Goal: Understand process/instructions: Learn how to perform a task or action

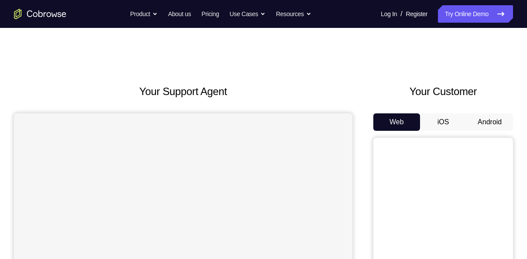
click at [496, 122] on button "Android" at bounding box center [489, 121] width 47 height 17
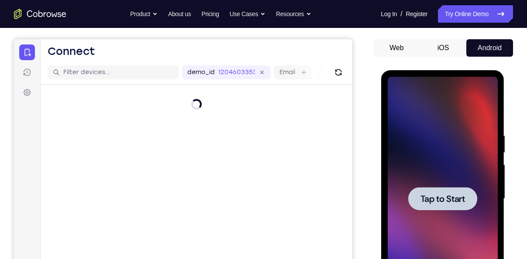
click at [446, 201] on span "Tap to Start" at bounding box center [442, 199] width 45 height 9
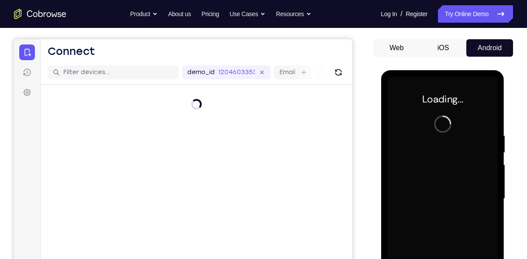
click at [446, 201] on div at bounding box center [442, 199] width 110 height 244
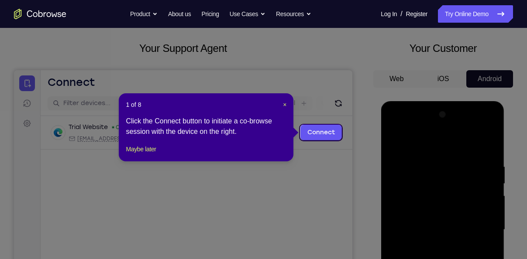
scroll to position [43, 0]
drag, startPoint x: 280, startPoint y: 104, endPoint x: 288, endPoint y: 103, distance: 8.0
click at [288, 103] on div "1 of 8 × Click the Connect button to initiate a co-browse session with the devi…" at bounding box center [206, 128] width 175 height 68
click at [285, 104] on span "×" at bounding box center [284, 105] width 3 height 7
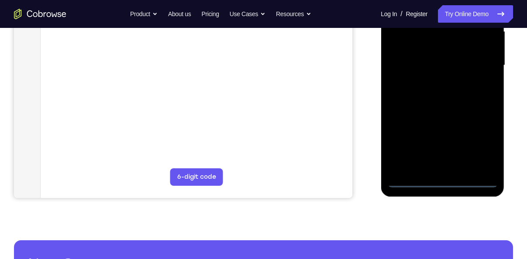
scroll to position [216, 0]
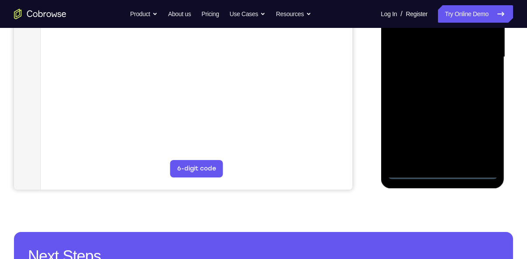
click at [444, 171] on div at bounding box center [442, 57] width 110 height 244
click at [486, 138] on div at bounding box center [442, 57] width 110 height 244
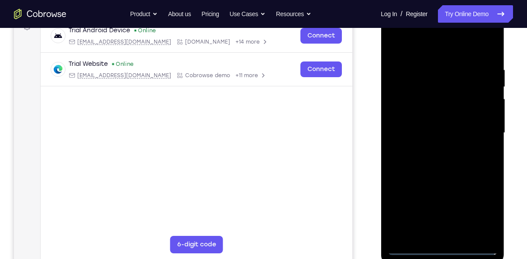
scroll to position [139, 0]
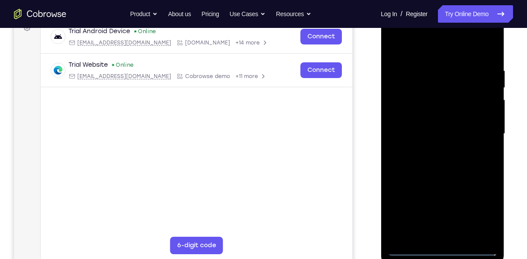
click at [430, 55] on div at bounding box center [442, 134] width 110 height 244
click at [405, 48] on div at bounding box center [442, 134] width 110 height 244
click at [415, 50] on div at bounding box center [442, 134] width 110 height 244
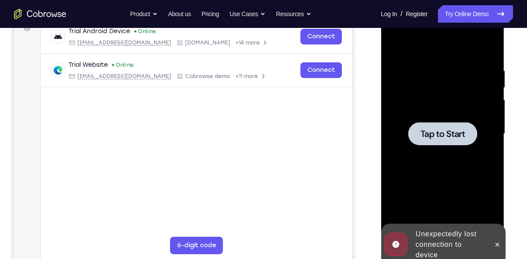
click at [429, 130] on span "Tap to Start" at bounding box center [442, 134] width 45 height 9
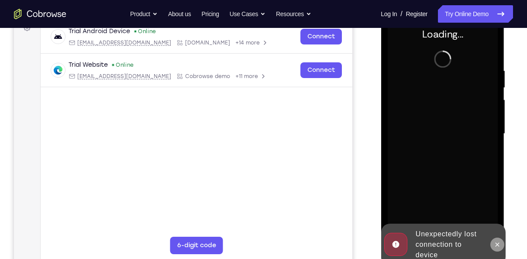
click at [495, 242] on icon at bounding box center [496, 244] width 7 height 7
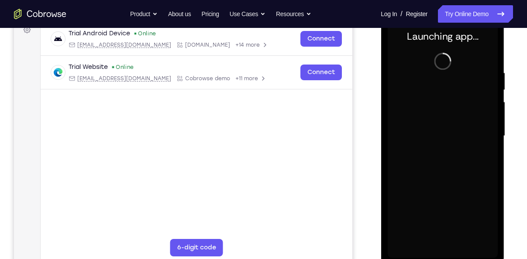
scroll to position [141, 0]
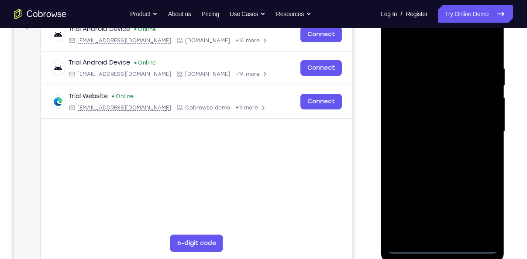
click at [440, 250] on div at bounding box center [442, 132] width 110 height 244
click at [478, 214] on div at bounding box center [442, 132] width 110 height 244
click at [416, 48] on div at bounding box center [442, 132] width 110 height 244
click at [478, 129] on div at bounding box center [442, 132] width 110 height 244
click at [434, 148] on div at bounding box center [442, 132] width 110 height 244
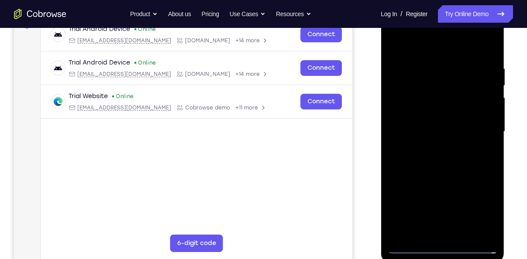
click at [419, 124] on div at bounding box center [442, 132] width 110 height 244
click at [404, 113] on div at bounding box center [442, 132] width 110 height 244
click at [418, 131] on div at bounding box center [442, 132] width 110 height 244
click at [433, 164] on div at bounding box center [442, 132] width 110 height 244
click at [430, 158] on div at bounding box center [442, 132] width 110 height 244
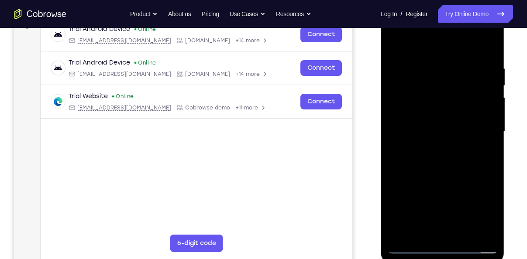
click at [430, 158] on div at bounding box center [442, 132] width 110 height 244
click at [430, 168] on div at bounding box center [442, 132] width 110 height 244
click at [461, 234] on div at bounding box center [442, 132] width 110 height 244
click at [451, 179] on div at bounding box center [442, 132] width 110 height 244
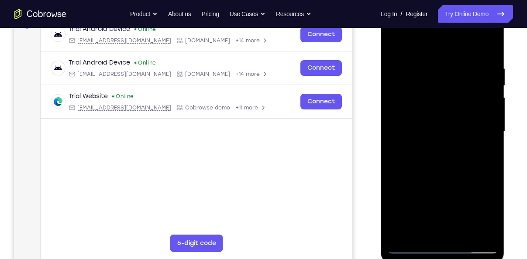
click at [432, 121] on div at bounding box center [442, 132] width 110 height 244
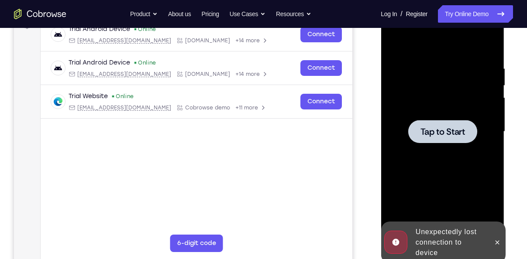
click at [439, 138] on div at bounding box center [442, 131] width 69 height 23
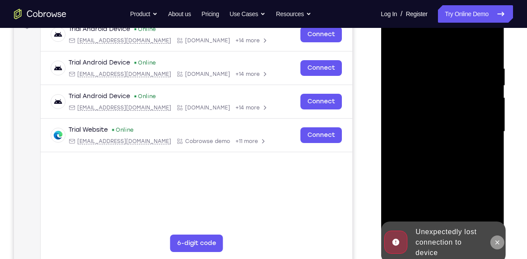
click at [500, 240] on icon at bounding box center [496, 242] width 7 height 7
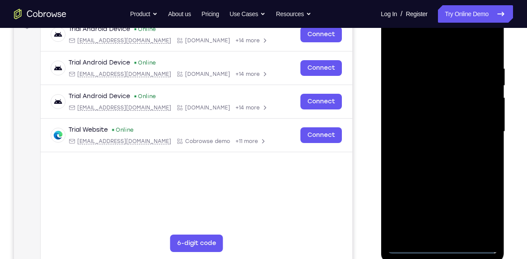
click at [446, 246] on div at bounding box center [442, 132] width 110 height 244
click at [477, 199] on div at bounding box center [442, 132] width 110 height 244
click at [475, 203] on div at bounding box center [442, 132] width 110 height 244
click at [419, 48] on div at bounding box center [442, 132] width 110 height 244
click at [484, 128] on div at bounding box center [442, 132] width 110 height 244
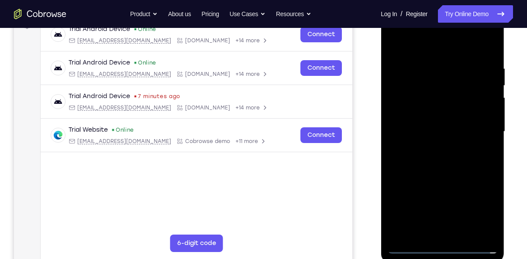
click at [429, 148] on div at bounding box center [442, 132] width 110 height 244
click at [410, 123] on div at bounding box center [442, 132] width 110 height 244
click at [423, 102] on div at bounding box center [442, 132] width 110 height 244
click at [419, 112] on div at bounding box center [442, 132] width 110 height 244
click at [430, 131] on div at bounding box center [442, 132] width 110 height 244
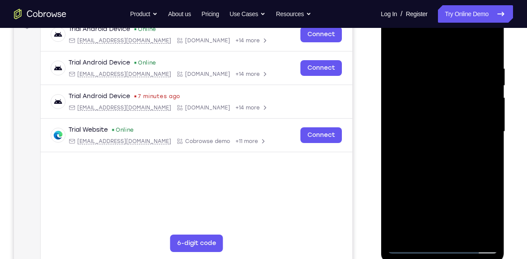
click at [479, 163] on div at bounding box center [442, 132] width 110 height 244
click at [473, 161] on div at bounding box center [442, 132] width 110 height 244
click at [461, 161] on div at bounding box center [442, 132] width 110 height 244
click at [430, 172] on div at bounding box center [442, 132] width 110 height 244
click at [471, 169] on div at bounding box center [442, 132] width 110 height 244
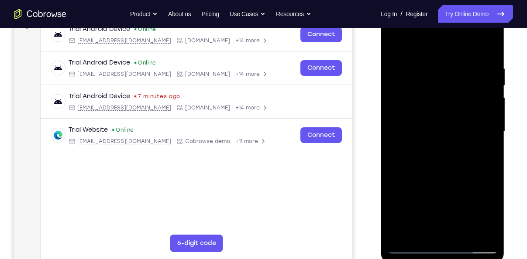
drag, startPoint x: 460, startPoint y: 159, endPoint x: 462, endPoint y: 93, distance: 66.0
click at [462, 93] on div at bounding box center [442, 132] width 110 height 244
drag, startPoint x: 461, startPoint y: 89, endPoint x: 460, endPoint y: 158, distance: 69.0
click at [460, 158] on div at bounding box center [442, 132] width 110 height 244
click at [436, 64] on div at bounding box center [442, 132] width 110 height 244
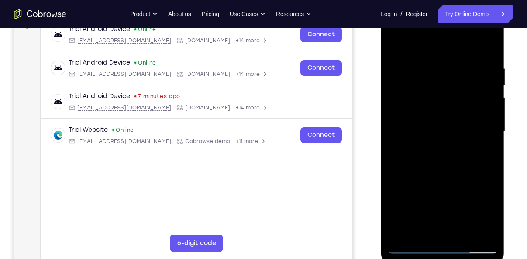
click at [488, 234] on div at bounding box center [442, 132] width 110 height 244
click at [456, 228] on div at bounding box center [442, 132] width 110 height 244
click at [448, 138] on div at bounding box center [442, 132] width 110 height 244
click at [472, 229] on div at bounding box center [442, 132] width 110 height 244
click at [487, 166] on div at bounding box center [442, 132] width 110 height 244
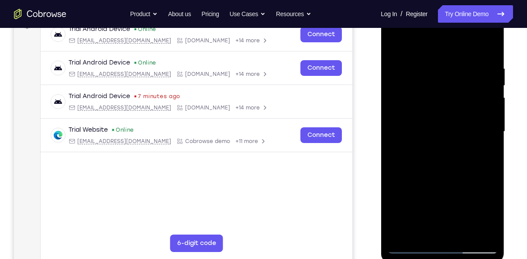
click at [485, 232] on div at bounding box center [442, 132] width 110 height 244
click at [471, 230] on div at bounding box center [442, 132] width 110 height 244
click at [477, 232] on div at bounding box center [442, 132] width 110 height 244
click at [480, 194] on div at bounding box center [442, 132] width 110 height 244
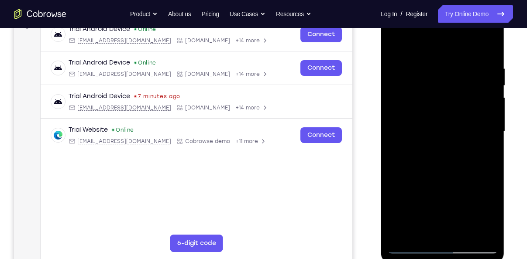
click at [493, 130] on div at bounding box center [442, 132] width 110 height 244
click at [488, 146] on div at bounding box center [442, 132] width 110 height 244
click at [487, 148] on div at bounding box center [442, 132] width 110 height 244
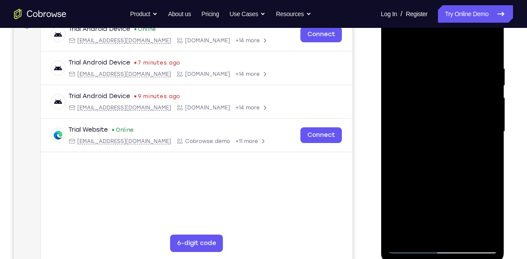
click at [487, 47] on div at bounding box center [442, 132] width 110 height 244
click at [408, 243] on div at bounding box center [442, 132] width 110 height 244
click at [463, 234] on div at bounding box center [442, 132] width 110 height 244
click at [467, 233] on div at bounding box center [442, 132] width 110 height 244
click at [416, 178] on div at bounding box center [442, 132] width 110 height 244
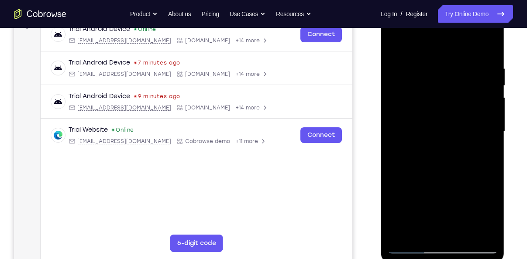
click at [421, 137] on div at bounding box center [442, 132] width 110 height 244
click at [392, 48] on div at bounding box center [442, 132] width 110 height 244
click at [427, 144] on div at bounding box center [442, 132] width 110 height 244
click at [487, 156] on div at bounding box center [442, 132] width 110 height 244
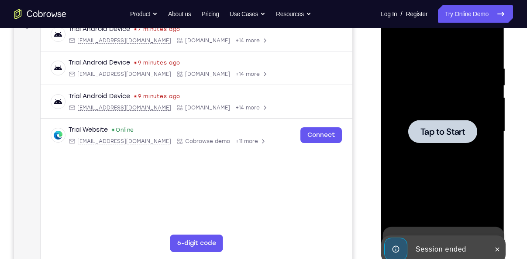
click at [440, 158] on div at bounding box center [442, 132] width 110 height 244
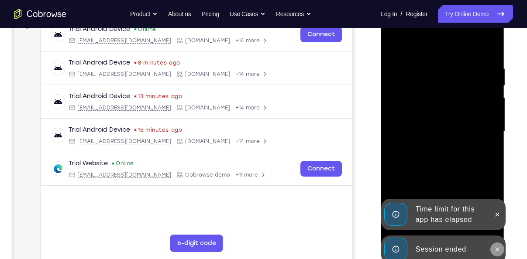
drag, startPoint x: 493, startPoint y: 243, endPoint x: 499, endPoint y: 253, distance: 11.8
click at [499, 253] on div at bounding box center [497, 250] width 14 height 28
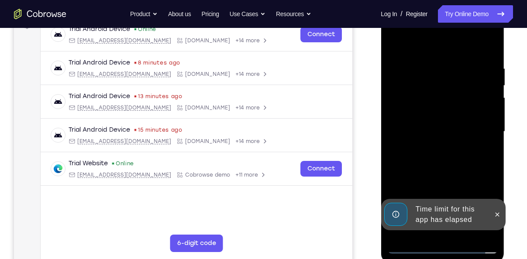
click at [499, 230] on div "Time limit for this app has elapsed" at bounding box center [443, 214] width 124 height 31
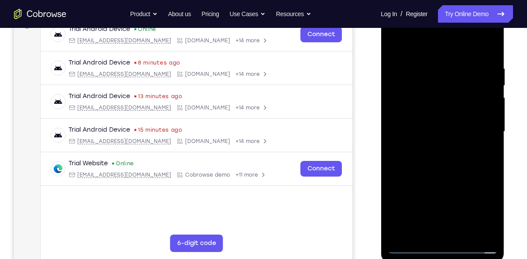
click at [443, 244] on div at bounding box center [442, 132] width 110 height 244
click at [437, 251] on div at bounding box center [442, 132] width 110 height 244
click at [470, 216] on div at bounding box center [442, 132] width 110 height 244
click at [477, 211] on div at bounding box center [442, 132] width 110 height 244
click at [412, 53] on div at bounding box center [442, 132] width 110 height 244
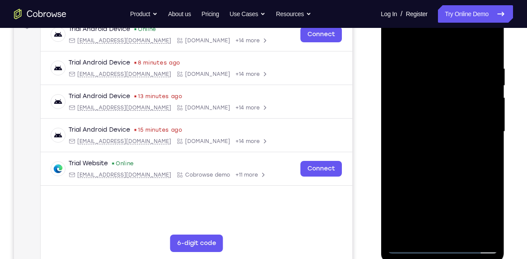
click at [474, 129] on div at bounding box center [442, 132] width 110 height 244
click at [431, 150] on div at bounding box center [442, 132] width 110 height 244
click at [429, 114] on div at bounding box center [442, 132] width 110 height 244
click at [424, 127] on div at bounding box center [442, 132] width 110 height 244
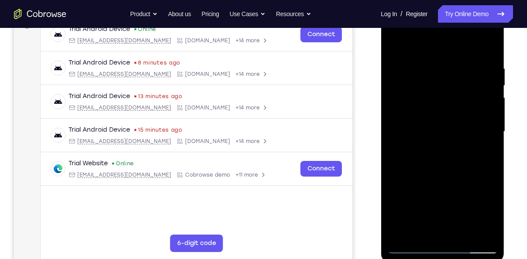
click at [445, 110] on div at bounding box center [442, 132] width 110 height 244
click at [465, 235] on div at bounding box center [442, 132] width 110 height 244
click at [444, 182] on div at bounding box center [442, 132] width 110 height 244
click at [438, 120] on div at bounding box center [442, 132] width 110 height 244
click at [488, 153] on div at bounding box center [442, 132] width 110 height 244
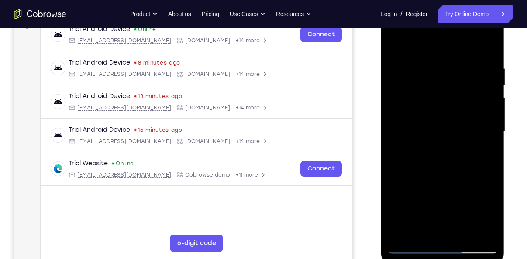
click at [392, 49] on div at bounding box center [442, 132] width 110 height 244
click at [418, 214] on div at bounding box center [442, 132] width 110 height 244
click at [415, 45] on div at bounding box center [442, 132] width 110 height 244
click at [490, 205] on div at bounding box center [442, 132] width 110 height 244
click at [464, 202] on div at bounding box center [442, 132] width 110 height 244
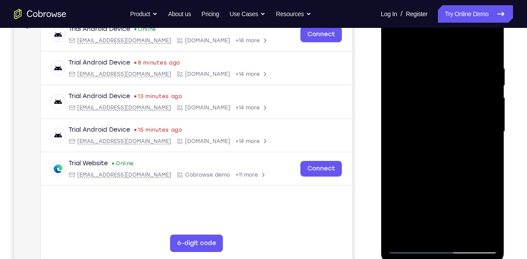
click at [401, 67] on div at bounding box center [442, 132] width 110 height 244
click at [452, 76] on div at bounding box center [442, 132] width 110 height 244
drag, startPoint x: 480, startPoint y: 167, endPoint x: 473, endPoint y: 121, distance: 46.8
click at [473, 121] on div at bounding box center [442, 132] width 110 height 244
click at [492, 195] on div at bounding box center [442, 132] width 110 height 244
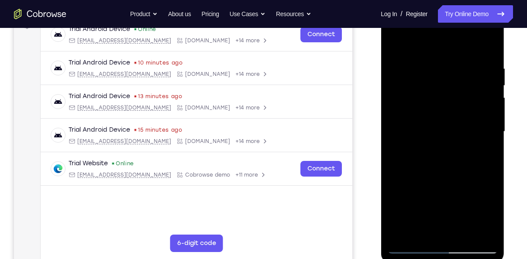
click at [492, 195] on div at bounding box center [442, 132] width 110 height 244
click at [392, 196] on div at bounding box center [442, 132] width 110 height 244
click at [414, 193] on div at bounding box center [442, 132] width 110 height 244
drag, startPoint x: 462, startPoint y: 74, endPoint x: 454, endPoint y: 167, distance: 92.9
click at [454, 167] on div at bounding box center [442, 132] width 110 height 244
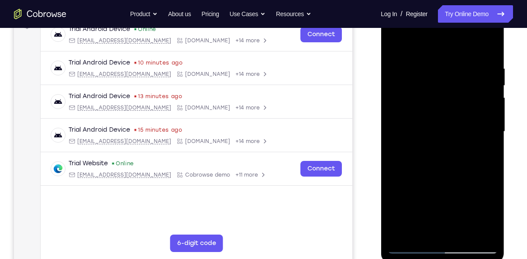
click at [398, 123] on div at bounding box center [442, 132] width 110 height 244
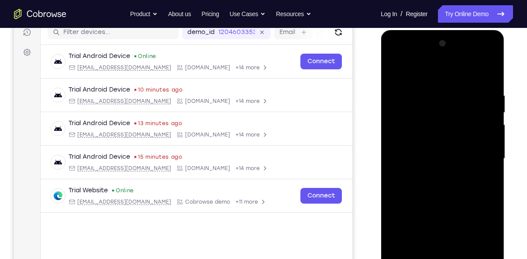
scroll to position [114, 0]
click at [478, 154] on div at bounding box center [442, 159] width 110 height 244
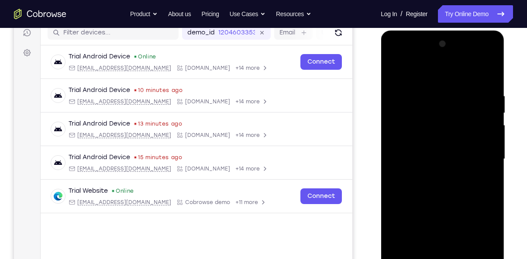
click at [478, 154] on div at bounding box center [442, 159] width 110 height 244
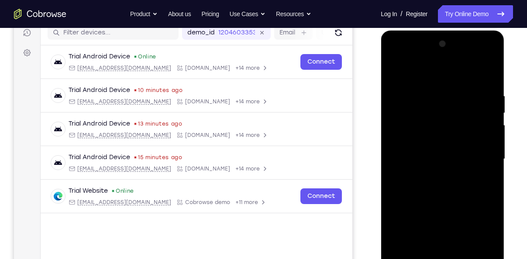
click at [491, 45] on div at bounding box center [442, 159] width 110 height 244
click at [436, 91] on div at bounding box center [442, 159] width 110 height 244
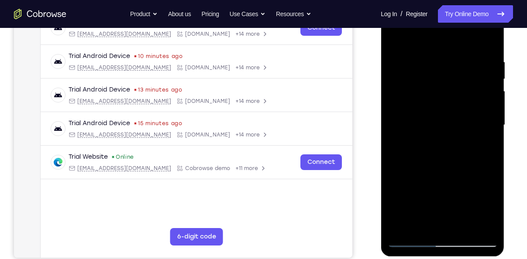
scroll to position [148, 0]
click at [440, 185] on div at bounding box center [442, 125] width 110 height 244
click at [453, 70] on div at bounding box center [442, 125] width 110 height 244
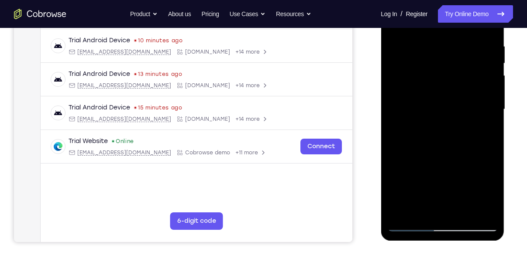
scroll to position [166, 0]
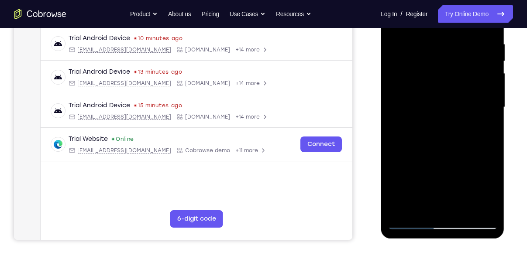
drag, startPoint x: 463, startPoint y: 170, endPoint x: 461, endPoint y: 135, distance: 35.0
click at [461, 135] on div at bounding box center [442, 107] width 110 height 244
click at [453, 77] on div at bounding box center [442, 107] width 110 height 244
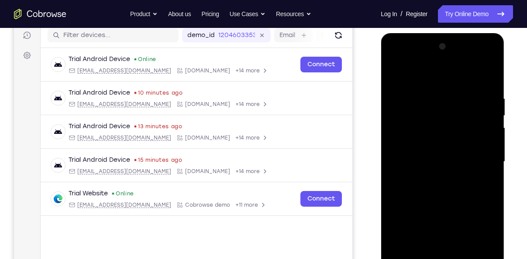
scroll to position [111, 0]
click at [412, 216] on div at bounding box center [442, 162] width 110 height 244
drag, startPoint x: 453, startPoint y: 109, endPoint x: 448, endPoint y: 155, distance: 45.7
click at [448, 155] on div at bounding box center [442, 162] width 110 height 244
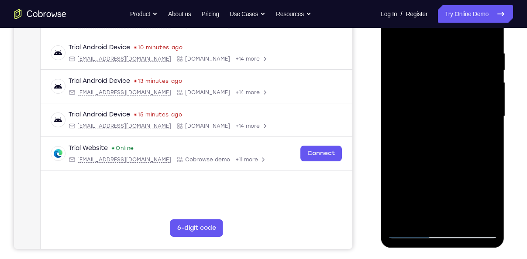
scroll to position [158, 0]
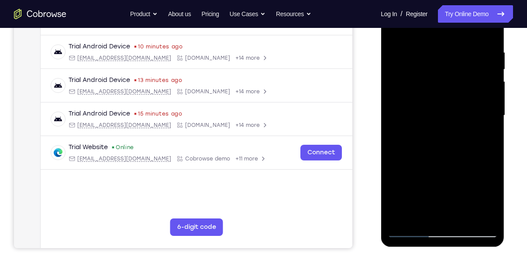
click at [464, 218] on div at bounding box center [442, 115] width 110 height 244
click at [437, 103] on div at bounding box center [442, 115] width 110 height 244
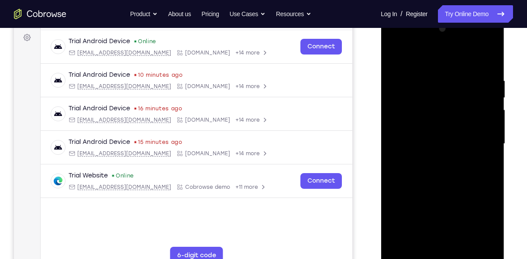
scroll to position [129, 0]
click at [394, 58] on div at bounding box center [442, 144] width 110 height 244
click at [440, 149] on div at bounding box center [442, 144] width 110 height 244
click at [389, 61] on div at bounding box center [442, 144] width 110 height 244
drag, startPoint x: 451, startPoint y: 199, endPoint x: 453, endPoint y: 136, distance: 62.9
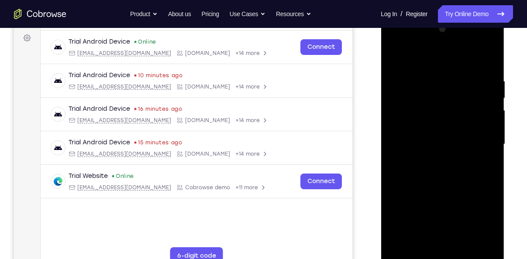
click at [453, 136] on div at bounding box center [442, 144] width 110 height 244
drag, startPoint x: 430, startPoint y: 186, endPoint x: 431, endPoint y: 97, distance: 88.6
click at [431, 97] on div at bounding box center [442, 144] width 110 height 244
drag, startPoint x: 434, startPoint y: 221, endPoint x: 443, endPoint y: 141, distance: 81.2
click at [443, 141] on div at bounding box center [442, 144] width 110 height 244
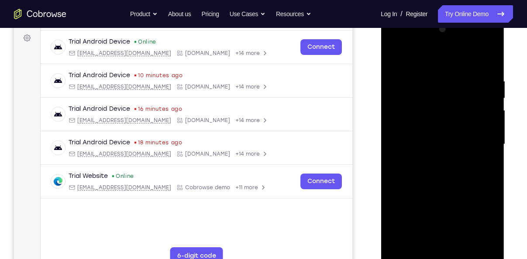
click at [439, 172] on div at bounding box center [442, 144] width 110 height 244
click at [394, 60] on div at bounding box center [442, 144] width 110 height 244
drag, startPoint x: 438, startPoint y: 202, endPoint x: 449, endPoint y: 82, distance: 120.1
click at [449, 82] on div at bounding box center [442, 144] width 110 height 244
drag, startPoint x: 449, startPoint y: 223, endPoint x: 454, endPoint y: 146, distance: 77.5
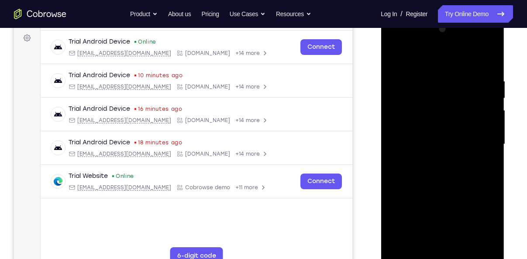
click at [454, 146] on div at bounding box center [442, 144] width 110 height 244
drag, startPoint x: 446, startPoint y: 227, endPoint x: 453, endPoint y: 160, distance: 66.7
click at [453, 160] on div at bounding box center [442, 144] width 110 height 244
drag, startPoint x: 440, startPoint y: 241, endPoint x: 448, endPoint y: 174, distance: 67.2
click at [448, 174] on div at bounding box center [442, 144] width 110 height 244
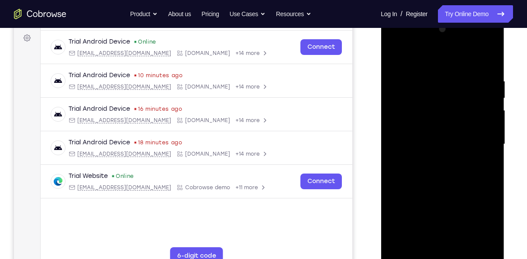
drag, startPoint x: 435, startPoint y: 243, endPoint x: 444, endPoint y: 161, distance: 82.1
click at [444, 161] on div at bounding box center [442, 144] width 110 height 244
drag, startPoint x: 430, startPoint y: 227, endPoint x: 442, endPoint y: 165, distance: 62.7
click at [442, 165] on div at bounding box center [442, 144] width 110 height 244
click at [433, 182] on div at bounding box center [442, 144] width 110 height 244
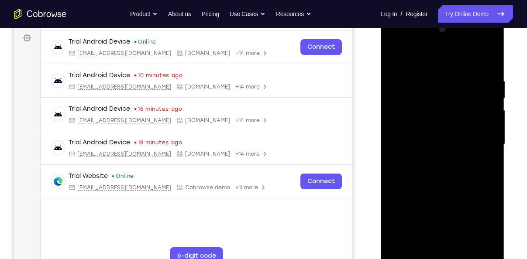
click at [392, 60] on div at bounding box center [442, 144] width 110 height 244
drag, startPoint x: 439, startPoint y: 210, endPoint x: 458, endPoint y: 159, distance: 55.0
click at [458, 159] on div at bounding box center [442, 144] width 110 height 244
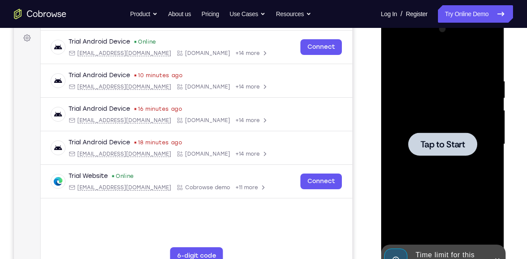
click at [447, 154] on div at bounding box center [442, 144] width 69 height 23
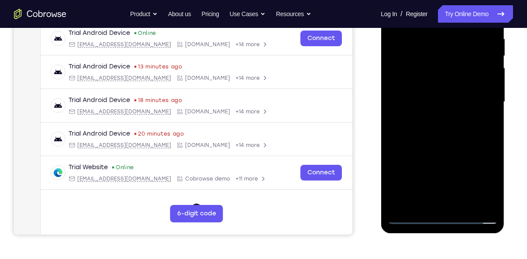
scroll to position [172, 0]
click at [442, 222] on div "Online web based iOS Simulators and Android Emulators. Run iPhone, iPad, Mobile…" at bounding box center [443, 104] width 124 height 262
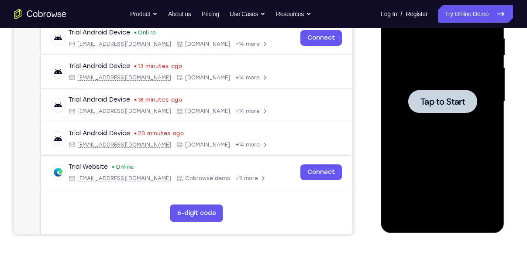
click at [18, 43] on nav "Connect Sessions Settings" at bounding box center [27, 88] width 27 height 292
click at [468, 79] on div at bounding box center [442, 101] width 110 height 244
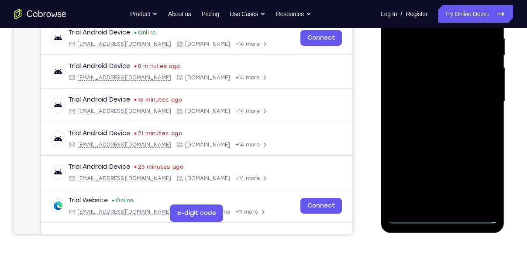
click at [445, 212] on div at bounding box center [442, 101] width 110 height 244
click at [445, 220] on div at bounding box center [442, 101] width 110 height 244
click at [482, 179] on div at bounding box center [442, 101] width 110 height 244
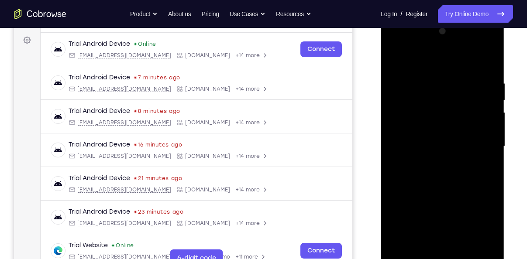
scroll to position [126, 0]
click at [420, 66] on div at bounding box center [442, 147] width 110 height 244
click at [482, 140] on div at bounding box center [442, 147] width 110 height 244
click at [447, 248] on div at bounding box center [442, 147] width 110 height 244
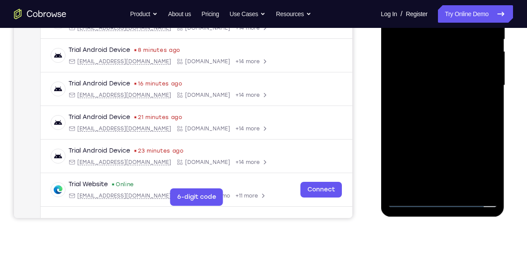
scroll to position [188, 0]
click at [417, 204] on div at bounding box center [442, 85] width 110 height 244
click at [434, 65] on div at bounding box center [442, 85] width 110 height 244
click at [430, 80] on div at bounding box center [442, 85] width 110 height 244
click at [443, 101] on div at bounding box center [442, 85] width 110 height 244
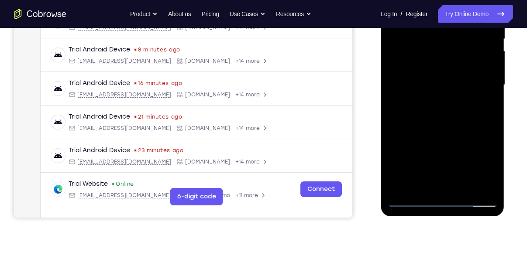
click at [440, 66] on div at bounding box center [442, 85] width 110 height 244
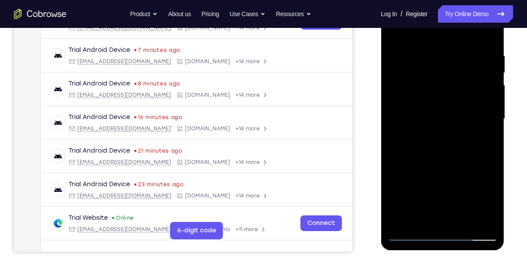
scroll to position [135, 0]
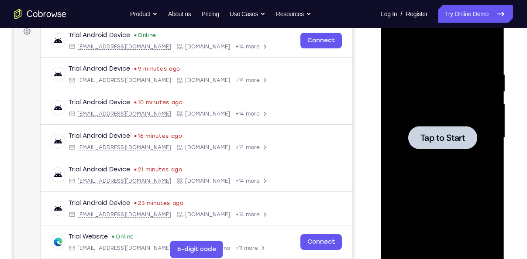
click at [428, 127] on div at bounding box center [442, 137] width 69 height 23
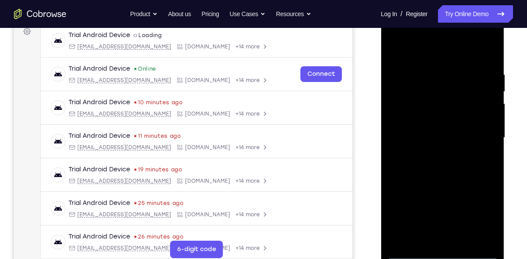
click at [444, 253] on div at bounding box center [442, 138] width 110 height 244
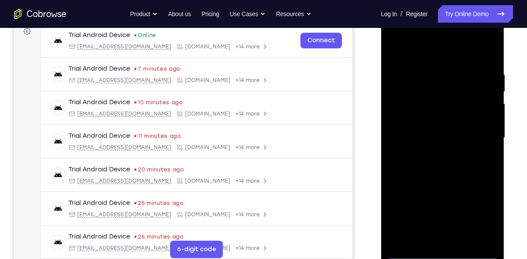
click at [478, 220] on div at bounding box center [442, 138] width 110 height 244
click at [419, 52] on div at bounding box center [442, 138] width 110 height 244
click at [475, 136] on div at bounding box center [442, 138] width 110 height 244
click at [430, 156] on div at bounding box center [442, 138] width 110 height 244
click at [434, 155] on div at bounding box center [442, 138] width 110 height 244
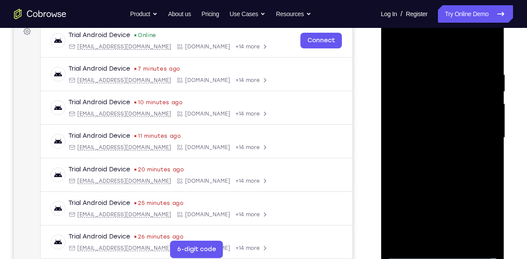
click at [430, 154] on div at bounding box center [442, 138] width 110 height 244
click at [392, 51] on div at bounding box center [442, 138] width 110 height 244
click at [436, 125] on div at bounding box center [442, 138] width 110 height 244
click at [430, 124] on div at bounding box center [442, 138] width 110 height 244
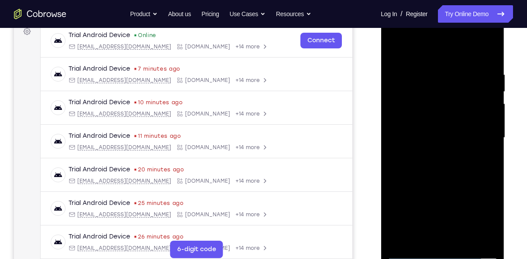
click at [458, 143] on div at bounding box center [442, 138] width 110 height 244
click at [458, 167] on div at bounding box center [442, 138] width 110 height 244
click at [454, 179] on div at bounding box center [442, 138] width 110 height 244
click at [467, 241] on div at bounding box center [442, 138] width 110 height 244
click at [444, 185] on div at bounding box center [442, 138] width 110 height 244
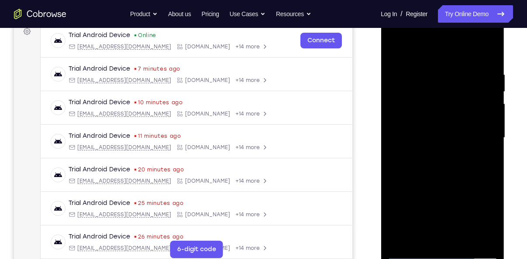
click at [442, 127] on div at bounding box center [442, 138] width 110 height 244
click at [427, 237] on div at bounding box center [442, 138] width 110 height 244
click at [392, 49] on div at bounding box center [442, 138] width 110 height 244
click at [440, 144] on div at bounding box center [442, 138] width 110 height 244
click at [395, 55] on div at bounding box center [442, 138] width 110 height 244
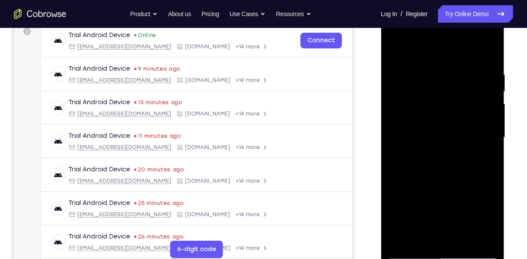
click at [420, 128] on div at bounding box center [442, 138] width 110 height 244
click at [415, 237] on div at bounding box center [442, 138] width 110 height 244
click at [394, 55] on div at bounding box center [442, 138] width 110 height 244
drag, startPoint x: 458, startPoint y: 173, endPoint x: 463, endPoint y: 128, distance: 45.2
click at [463, 128] on div at bounding box center [442, 138] width 110 height 244
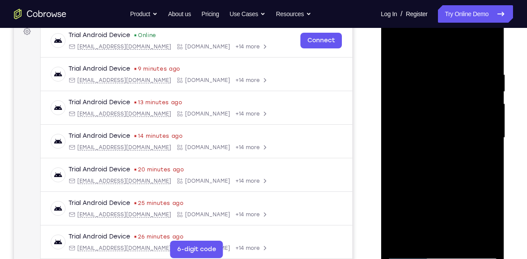
drag, startPoint x: 433, startPoint y: 186, endPoint x: 436, endPoint y: 151, distance: 35.5
click at [436, 151] on div at bounding box center [442, 138] width 110 height 244
click at [423, 182] on div at bounding box center [442, 138] width 110 height 244
click at [406, 250] on div at bounding box center [442, 138] width 110 height 244
click at [407, 252] on div at bounding box center [442, 138] width 110 height 244
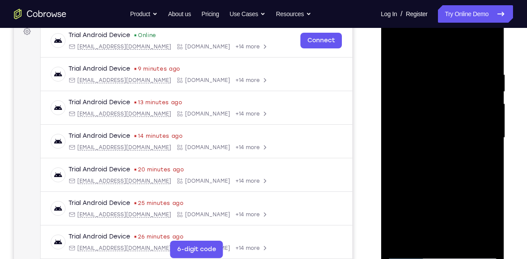
click at [420, 233] on div at bounding box center [442, 138] width 110 height 244
click at [414, 250] on div at bounding box center [442, 138] width 110 height 244
click at [406, 253] on div at bounding box center [442, 138] width 110 height 244
drag, startPoint x: 437, startPoint y: 218, endPoint x: 438, endPoint y: 153, distance: 65.5
click at [438, 153] on div at bounding box center [442, 138] width 110 height 244
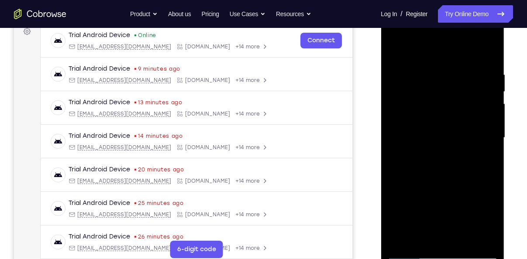
click at [438, 159] on div at bounding box center [442, 138] width 110 height 244
click at [394, 51] on div at bounding box center [442, 138] width 110 height 244
drag, startPoint x: 433, startPoint y: 228, endPoint x: 446, endPoint y: 136, distance: 93.1
click at [446, 136] on div at bounding box center [442, 138] width 110 height 244
click at [396, 52] on div at bounding box center [442, 138] width 110 height 244
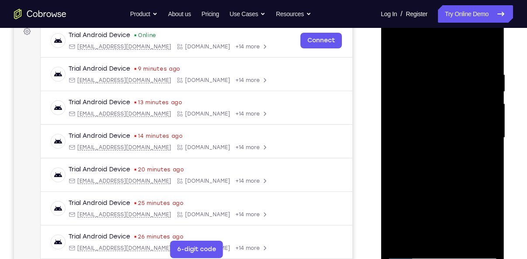
click at [432, 81] on div at bounding box center [442, 138] width 110 height 244
click at [490, 195] on div at bounding box center [442, 138] width 110 height 244
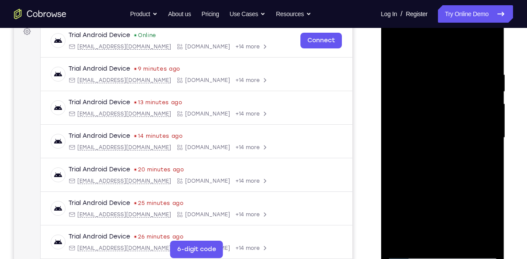
click at [411, 246] on div at bounding box center [442, 138] width 110 height 244
click at [410, 254] on div at bounding box center [442, 138] width 110 height 244
click at [423, 244] on div at bounding box center [442, 138] width 110 height 244
click at [415, 53] on div at bounding box center [442, 138] width 110 height 244
click at [442, 64] on div at bounding box center [442, 138] width 110 height 244
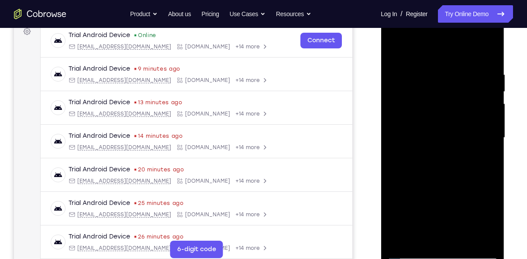
click at [461, 80] on div at bounding box center [442, 138] width 110 height 244
click at [429, 169] on div at bounding box center [442, 138] width 110 height 244
click at [464, 165] on div at bounding box center [442, 138] width 110 height 244
click at [442, 168] on div at bounding box center [442, 138] width 110 height 244
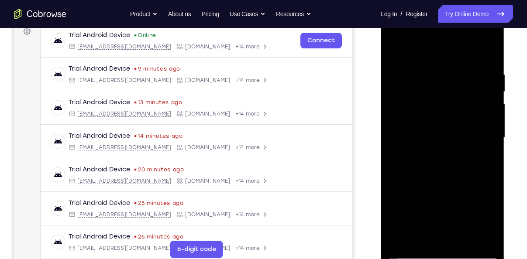
click at [445, 159] on div at bounding box center [442, 138] width 110 height 244
drag, startPoint x: 417, startPoint y: 196, endPoint x: 419, endPoint y: 159, distance: 37.1
click at [419, 159] on div at bounding box center [442, 138] width 110 height 244
click at [415, 205] on div at bounding box center [442, 138] width 110 height 244
click at [493, 183] on div at bounding box center [442, 138] width 110 height 244
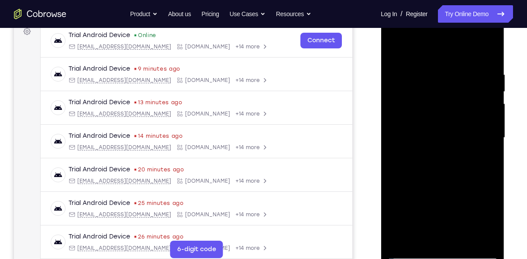
click at [461, 236] on div at bounding box center [442, 138] width 110 height 244
click at [435, 144] on div at bounding box center [442, 138] width 110 height 244
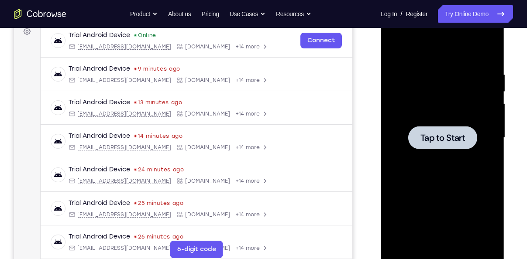
click at [433, 165] on div at bounding box center [442, 138] width 110 height 244
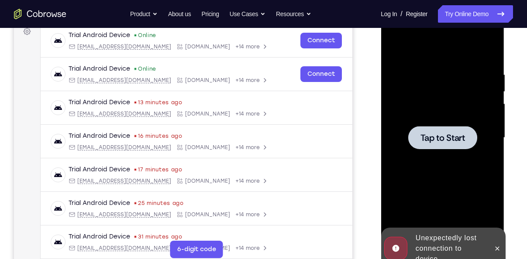
click at [464, 140] on span "Tap to Start" at bounding box center [442, 138] width 45 height 9
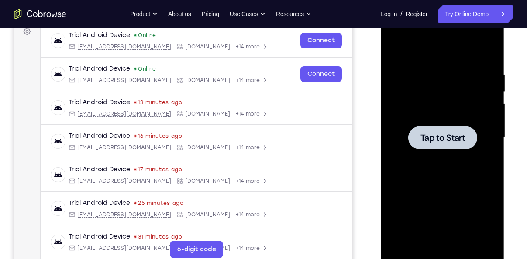
click at [464, 140] on span "Tap to Start" at bounding box center [442, 138] width 45 height 9
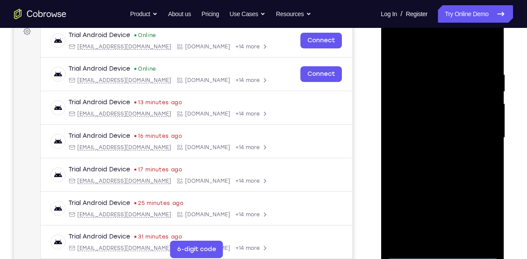
click at [446, 255] on div at bounding box center [442, 138] width 110 height 244
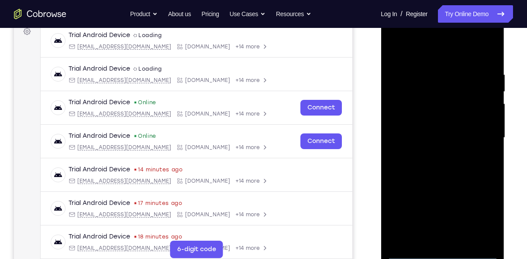
click at [446, 255] on div at bounding box center [442, 138] width 110 height 244
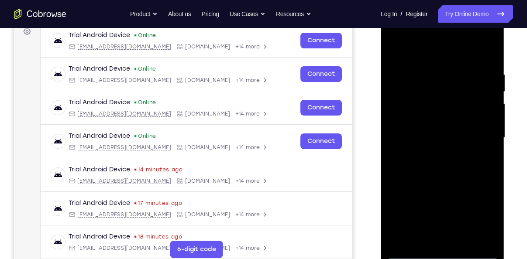
click at [472, 219] on div at bounding box center [442, 138] width 110 height 244
click at [484, 209] on div at bounding box center [442, 138] width 110 height 244
click at [420, 53] on div at bounding box center [442, 138] width 110 height 244
click at [481, 136] on div at bounding box center [442, 138] width 110 height 244
click at [431, 155] on div at bounding box center [442, 138] width 110 height 244
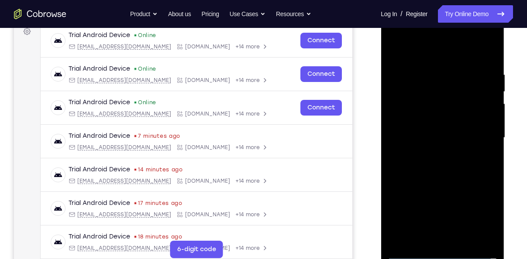
click at [427, 127] on div at bounding box center [442, 138] width 110 height 244
click at [436, 123] on div at bounding box center [442, 138] width 110 height 244
click at [434, 140] on div at bounding box center [442, 138] width 110 height 244
click at [441, 170] on div at bounding box center [442, 138] width 110 height 244
click at [441, 169] on div at bounding box center [442, 138] width 110 height 244
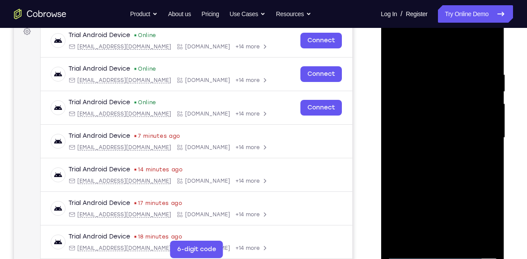
click at [442, 167] on div at bounding box center [442, 138] width 110 height 244
drag, startPoint x: 442, startPoint y: 167, endPoint x: 440, endPoint y: 182, distance: 15.0
click at [440, 182] on div at bounding box center [442, 138] width 110 height 244
click at [465, 239] on div at bounding box center [442, 138] width 110 height 244
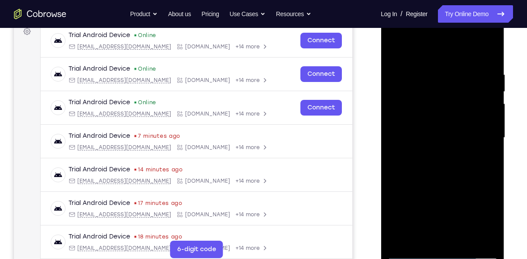
click at [458, 186] on div at bounding box center [442, 138] width 110 height 244
click at [435, 133] on div at bounding box center [442, 138] width 110 height 244
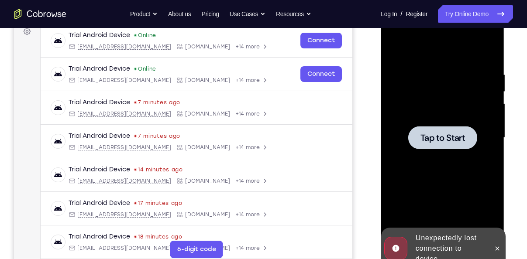
click at [422, 119] on div at bounding box center [442, 138] width 110 height 244
click at [461, 155] on div at bounding box center [442, 138] width 110 height 244
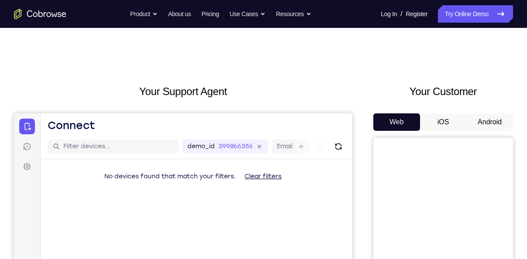
click at [474, 125] on button "Android" at bounding box center [489, 121] width 47 height 17
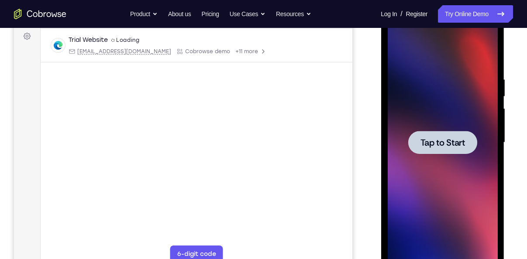
click at [466, 159] on div at bounding box center [442, 143] width 110 height 244
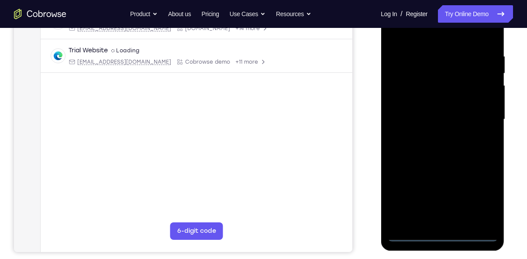
scroll to position [157, 0]
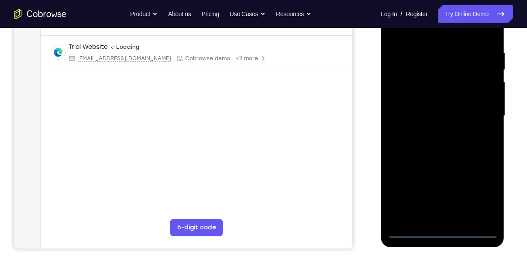
click at [443, 233] on div at bounding box center [442, 116] width 110 height 244
click at [477, 197] on div at bounding box center [442, 116] width 110 height 244
click at [423, 31] on div at bounding box center [442, 116] width 110 height 244
click at [480, 114] on div at bounding box center [442, 116] width 110 height 244
click at [431, 131] on div at bounding box center [442, 116] width 110 height 244
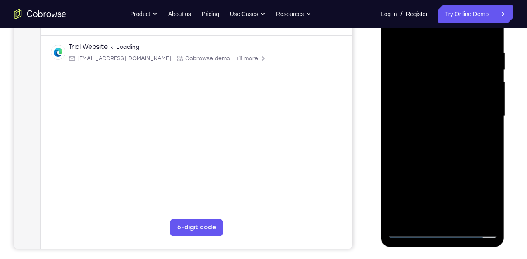
click at [419, 108] on div at bounding box center [442, 116] width 110 height 244
click at [419, 101] on div at bounding box center [442, 116] width 110 height 244
click at [423, 116] on div at bounding box center [442, 116] width 110 height 244
click at [455, 150] on div at bounding box center [442, 116] width 110 height 244
click at [433, 159] on div at bounding box center [442, 116] width 110 height 244
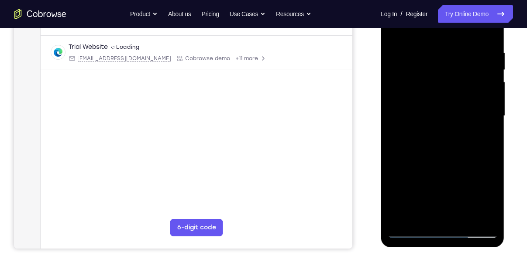
click at [466, 220] on div at bounding box center [442, 116] width 110 height 244
click at [441, 166] on div at bounding box center [442, 116] width 110 height 244
click at [431, 142] on div at bounding box center [442, 116] width 110 height 244
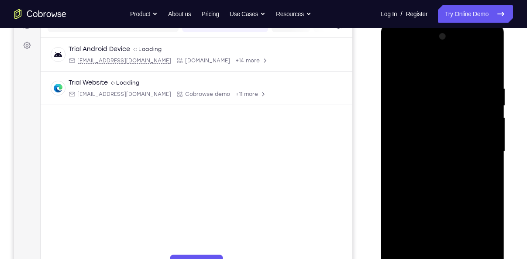
scroll to position [121, 0]
click at [394, 69] on div at bounding box center [442, 152] width 110 height 244
click at [429, 180] on div at bounding box center [442, 152] width 110 height 244
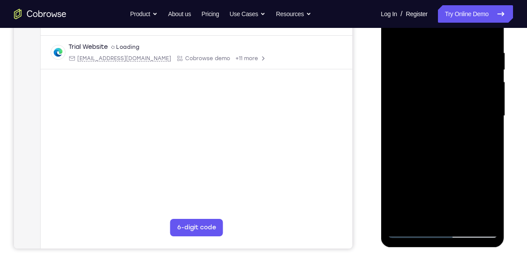
scroll to position [158, 0]
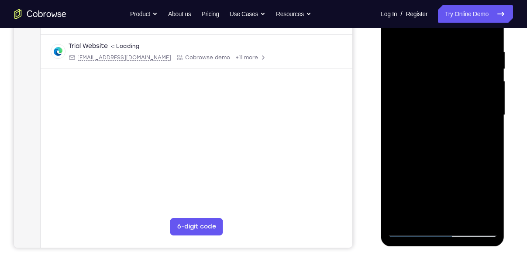
click at [433, 214] on div at bounding box center [442, 115] width 110 height 244
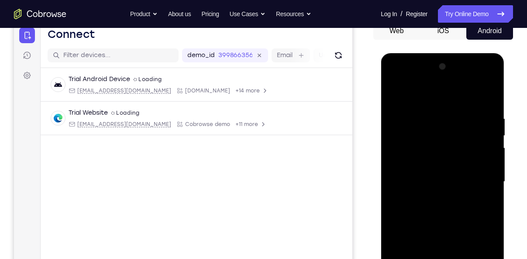
scroll to position [89, 0]
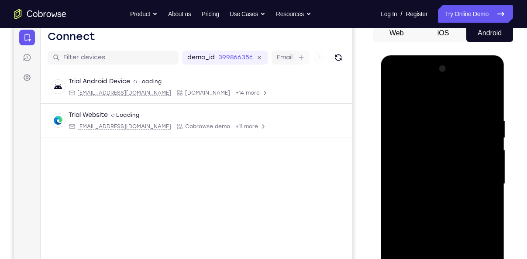
click at [392, 100] on div at bounding box center [442, 184] width 110 height 244
click at [432, 217] on div at bounding box center [442, 184] width 110 height 244
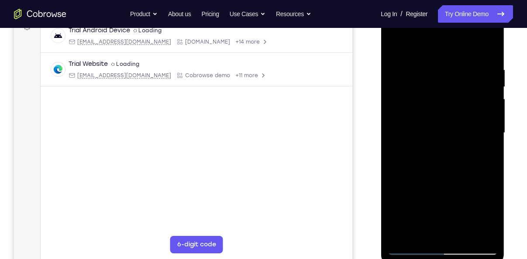
scroll to position [141, 0]
click at [426, 230] on div at bounding box center [442, 132] width 110 height 244
click at [429, 229] on div at bounding box center [442, 132] width 110 height 244
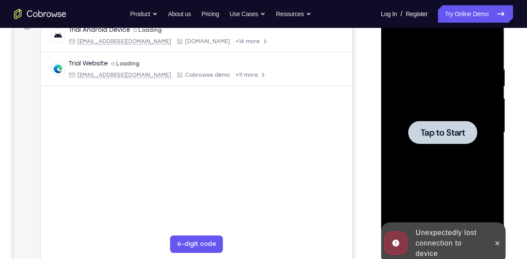
click at [427, 115] on div at bounding box center [442, 132] width 110 height 244
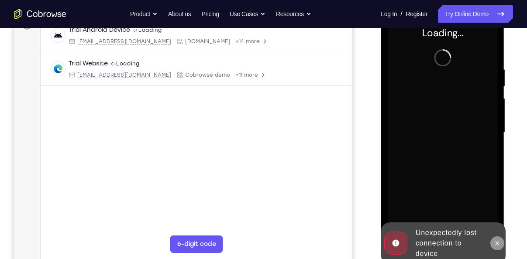
click at [493, 243] on button at bounding box center [497, 244] width 14 height 14
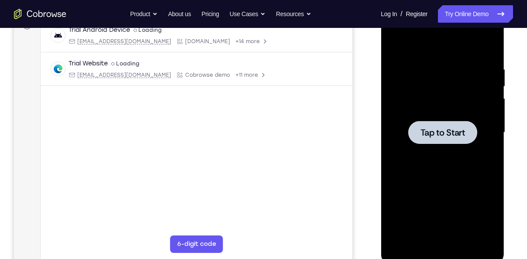
click at [426, 148] on div at bounding box center [442, 132] width 110 height 244
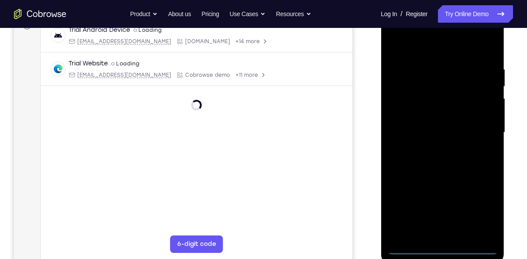
click at [440, 253] on div at bounding box center [442, 132] width 110 height 244
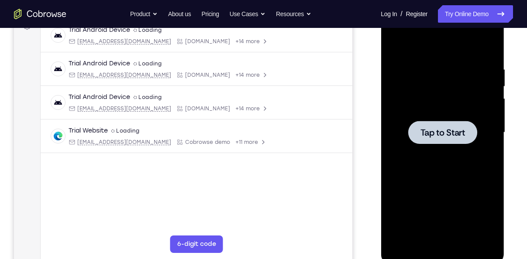
click at [435, 128] on span "Tap to Start" at bounding box center [442, 132] width 45 height 9
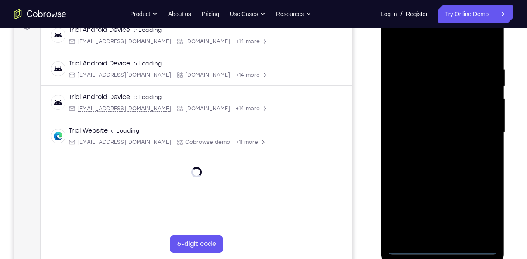
click at [449, 248] on div at bounding box center [442, 132] width 110 height 244
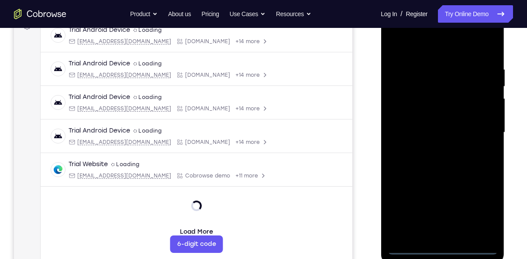
click at [441, 249] on div at bounding box center [442, 132] width 110 height 244
click at [478, 216] on div at bounding box center [442, 132] width 110 height 244
click at [413, 45] on div at bounding box center [442, 132] width 110 height 244
click at [479, 133] on div at bounding box center [442, 132] width 110 height 244
click at [433, 148] on div at bounding box center [442, 132] width 110 height 244
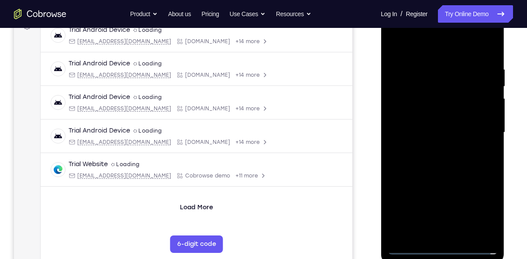
click at [422, 122] on div at bounding box center [442, 132] width 110 height 244
click at [431, 115] on div at bounding box center [442, 132] width 110 height 244
click at [432, 134] on div at bounding box center [442, 132] width 110 height 244
click at [433, 162] on div at bounding box center [442, 132] width 110 height 244
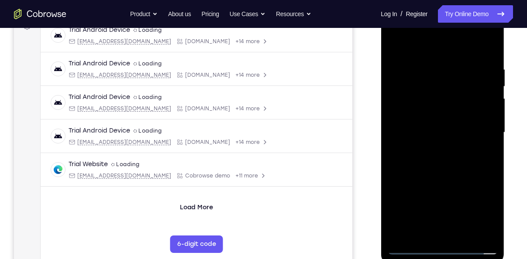
click at [433, 162] on div at bounding box center [442, 132] width 110 height 244
click at [448, 171] on div at bounding box center [442, 132] width 110 height 244
click at [466, 237] on div at bounding box center [442, 132] width 110 height 244
click at [438, 182] on div at bounding box center [442, 132] width 110 height 244
click at [440, 118] on div at bounding box center [442, 132] width 110 height 244
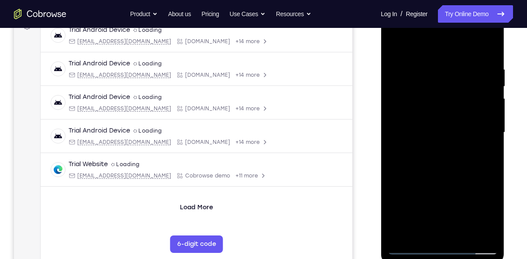
click at [430, 229] on div at bounding box center [442, 132] width 110 height 244
click at [392, 45] on div at bounding box center [442, 132] width 110 height 244
click at [423, 163] on div at bounding box center [442, 132] width 110 height 244
click at [396, 47] on div at bounding box center [442, 132] width 110 height 244
drag, startPoint x: 436, startPoint y: 204, endPoint x: 446, endPoint y: 125, distance: 79.6
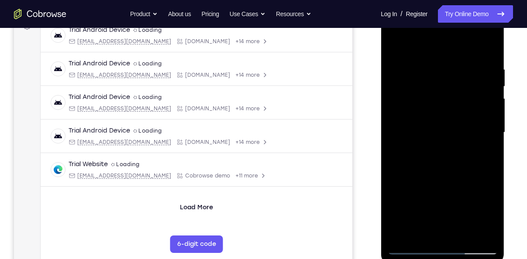
click at [446, 125] on div at bounding box center [442, 132] width 110 height 244
click at [423, 217] on div at bounding box center [442, 132] width 110 height 244
click at [395, 46] on div at bounding box center [442, 132] width 110 height 244
drag, startPoint x: 431, startPoint y: 207, endPoint x: 437, endPoint y: 154, distance: 53.7
click at [437, 154] on div at bounding box center [442, 132] width 110 height 244
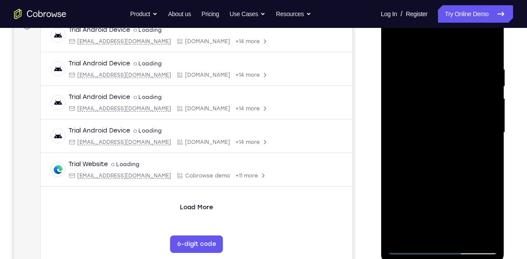
drag, startPoint x: 448, startPoint y: 160, endPoint x: 440, endPoint y: 264, distance: 104.3
click at [440, 259] on div at bounding box center [443, 134] width 124 height 260
click at [434, 138] on div at bounding box center [442, 132] width 110 height 244
click at [391, 46] on div at bounding box center [442, 132] width 110 height 244
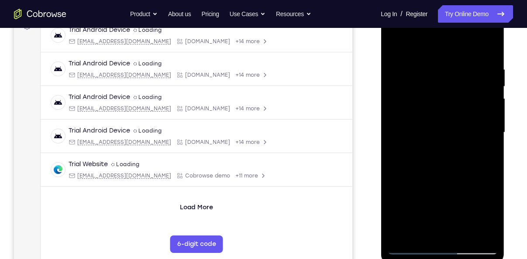
drag, startPoint x: 440, startPoint y: 157, endPoint x: 451, endPoint y: 102, distance: 56.4
click at [451, 102] on div at bounding box center [442, 132] width 110 height 244
click at [478, 210] on div at bounding box center [442, 132] width 110 height 244
click at [473, 211] on div at bounding box center [442, 132] width 110 height 244
click at [468, 234] on div at bounding box center [442, 132] width 110 height 244
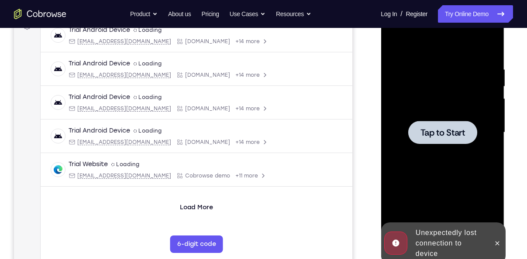
drag, startPoint x: 84, startPoint y: 232, endPoint x: 361, endPoint y: 203, distance: 278.6
click at [361, 203] on div "Your Support Agent Your Customer Web iOS Android" at bounding box center [263, 104] width 499 height 323
